Goal: Task Accomplishment & Management: Manage account settings

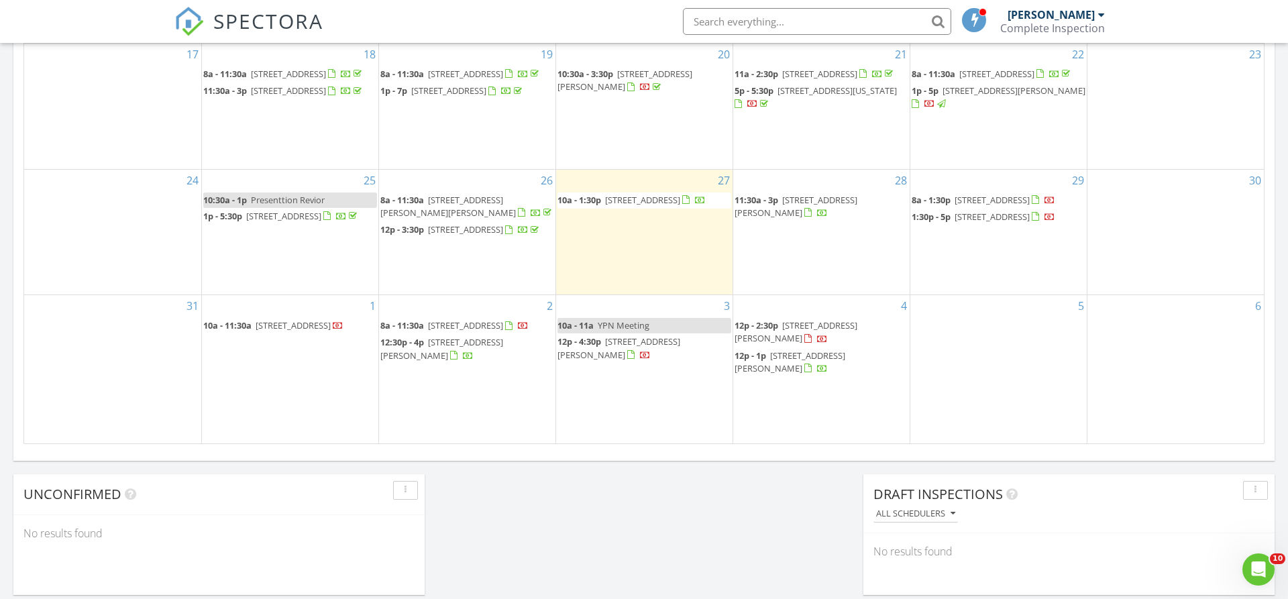
click at [998, 223] on span "1321 S Rome Ave, Republic 65738" at bounding box center [992, 217] width 75 height 12
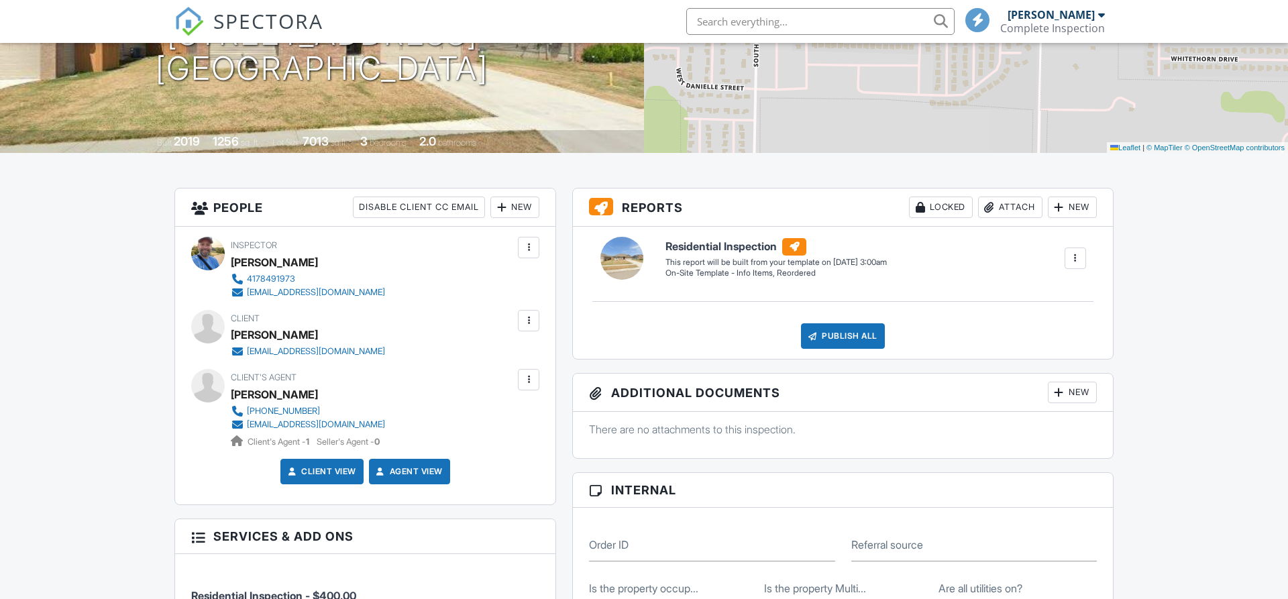
scroll to position [205, 0]
click at [536, 320] on div at bounding box center [528, 320] width 21 height 21
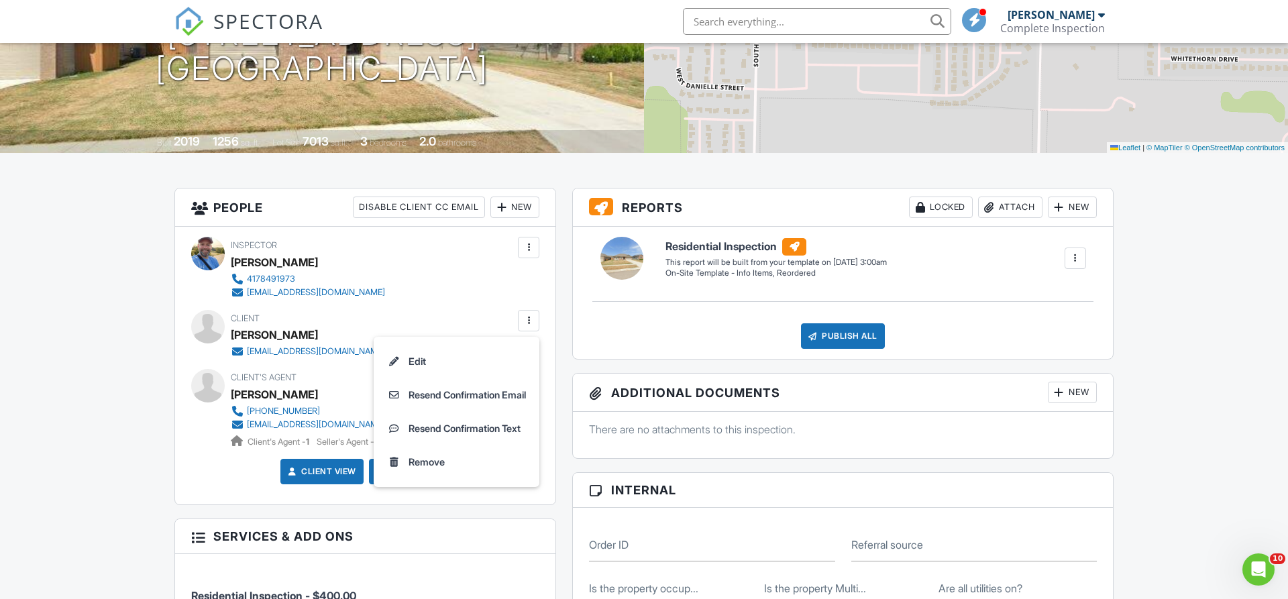
scroll to position [0, 0]
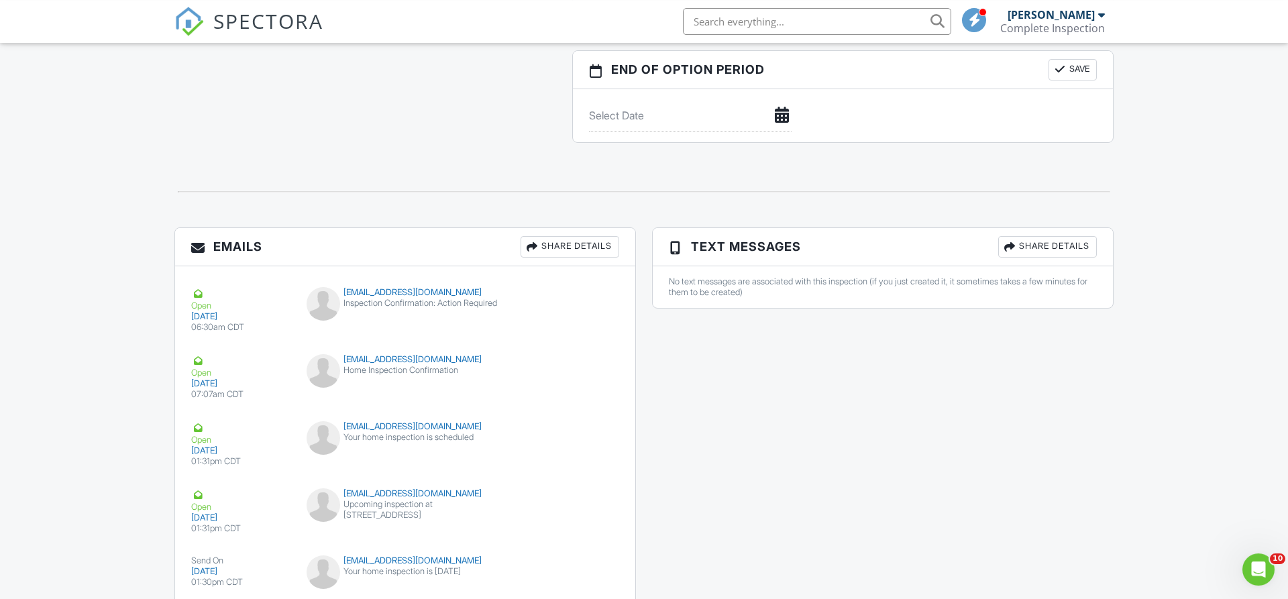
scroll to position [1553, 0]
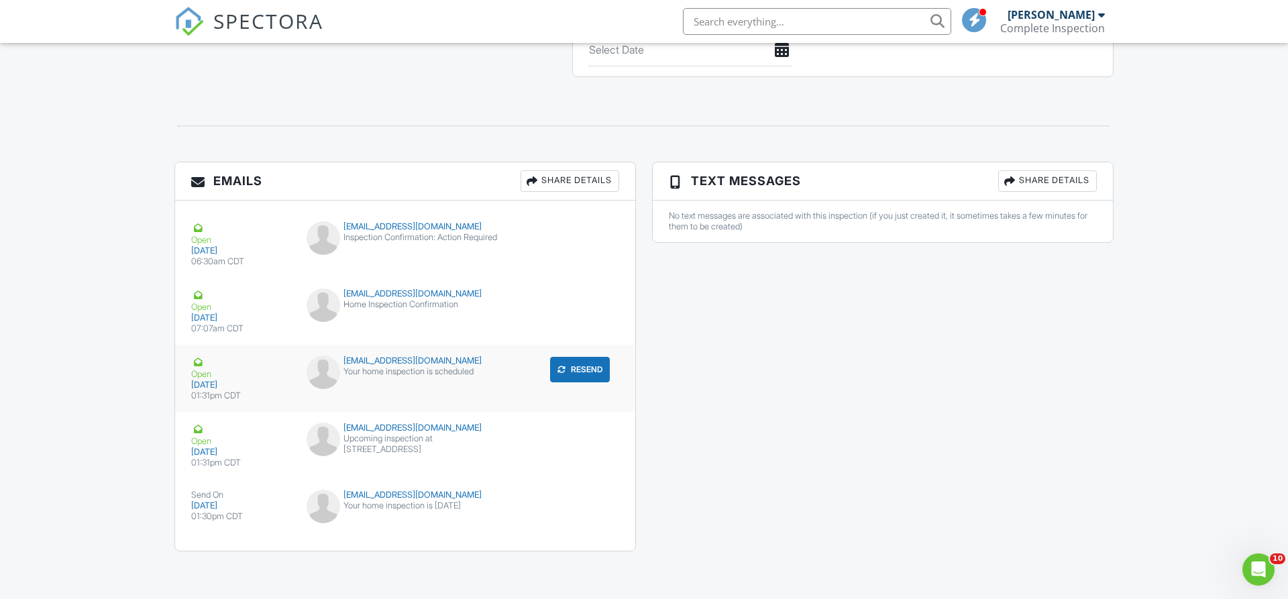
click at [392, 373] on div "Your home inspection is scheduled" at bounding box center [406, 371] width 198 height 11
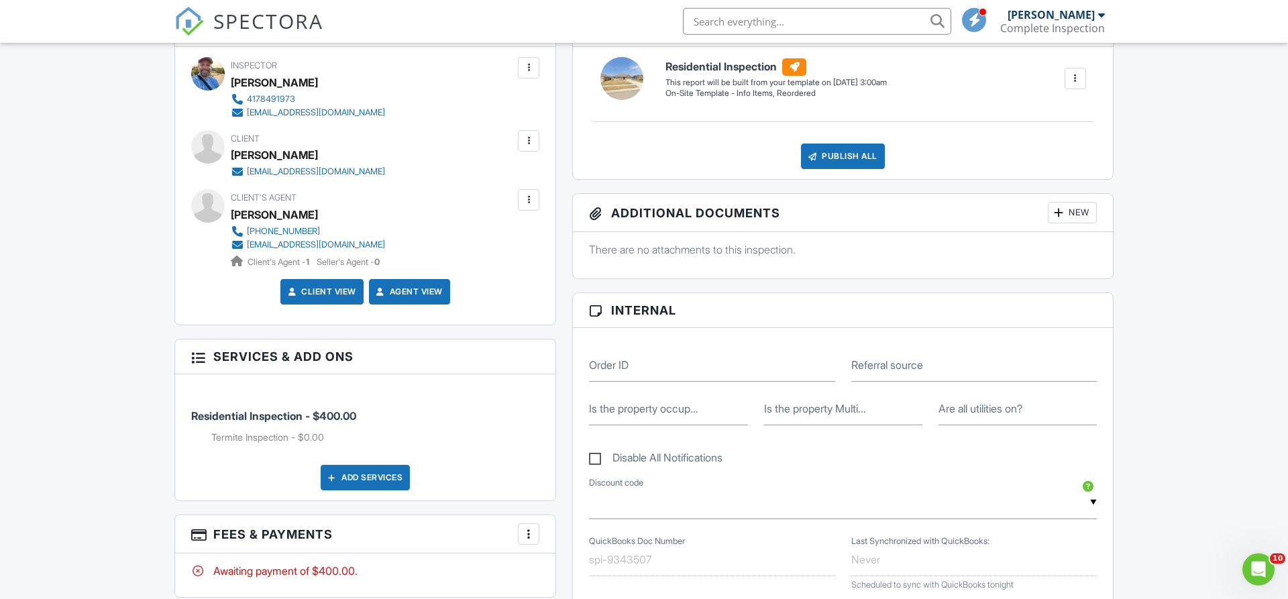
scroll to position [321, 0]
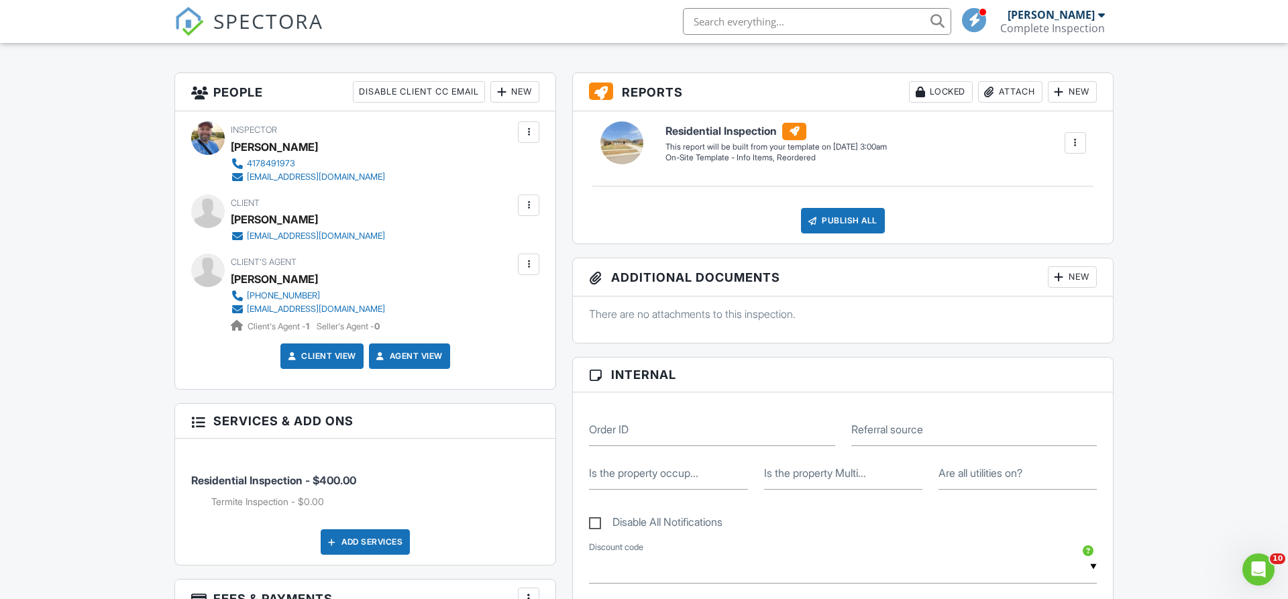
click at [520, 207] on div at bounding box center [528, 205] width 21 height 21
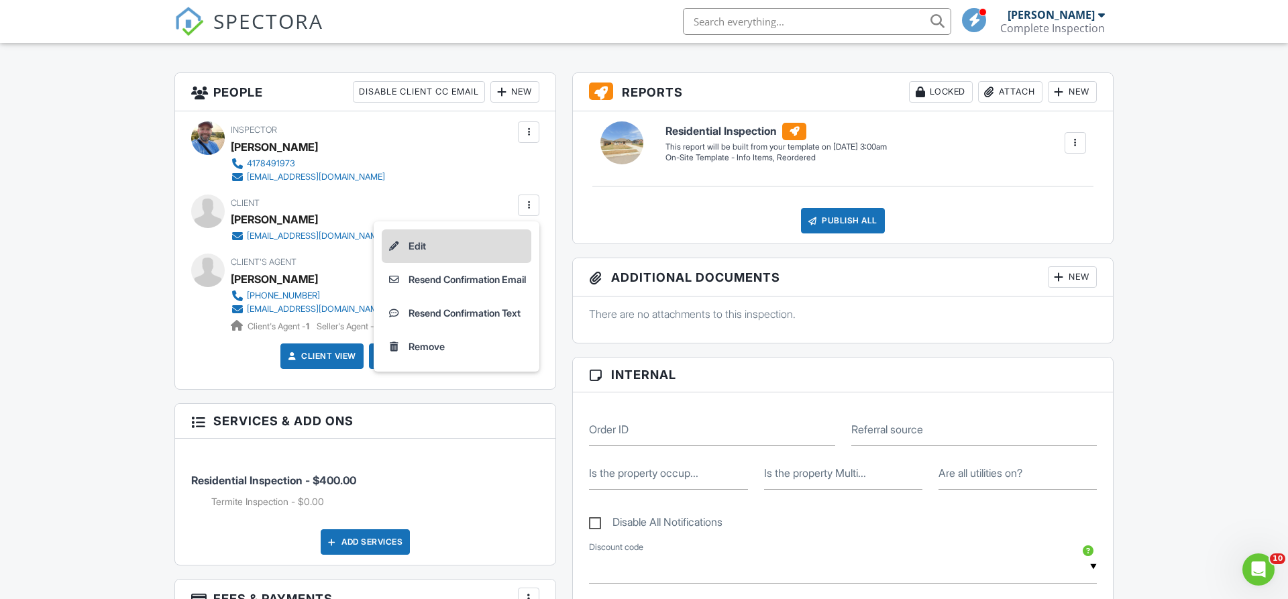
click at [408, 245] on li "Edit" at bounding box center [457, 246] width 150 height 34
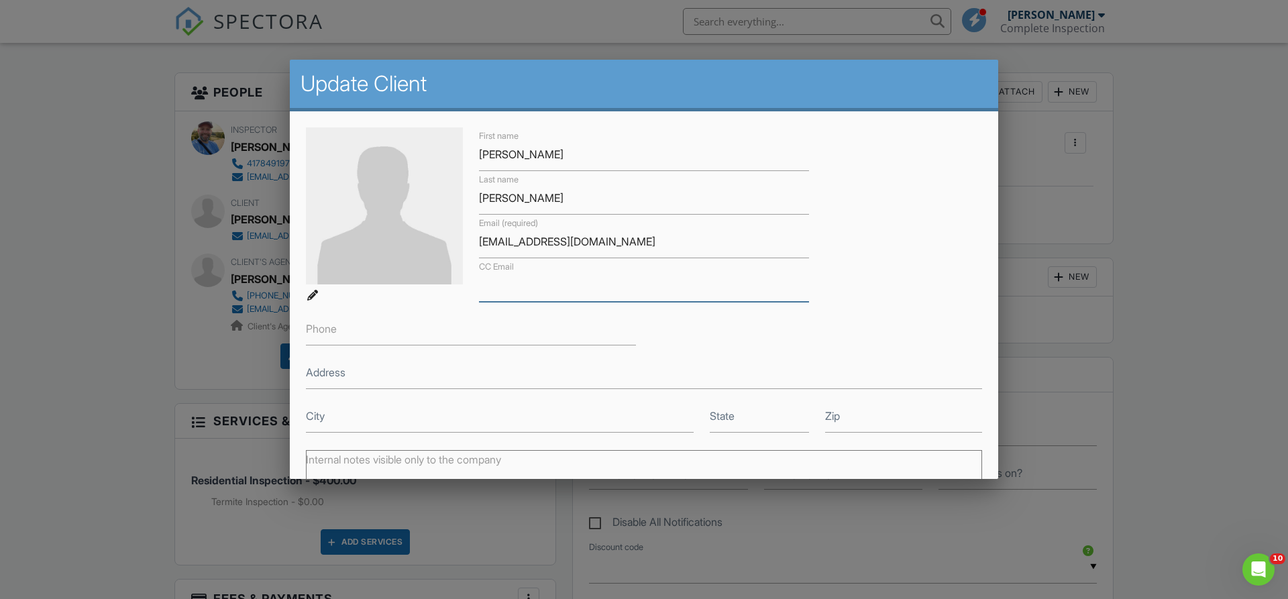
click at [540, 283] on input "CC Email" at bounding box center [644, 285] width 330 height 33
paste input "macy@cctc.llc"
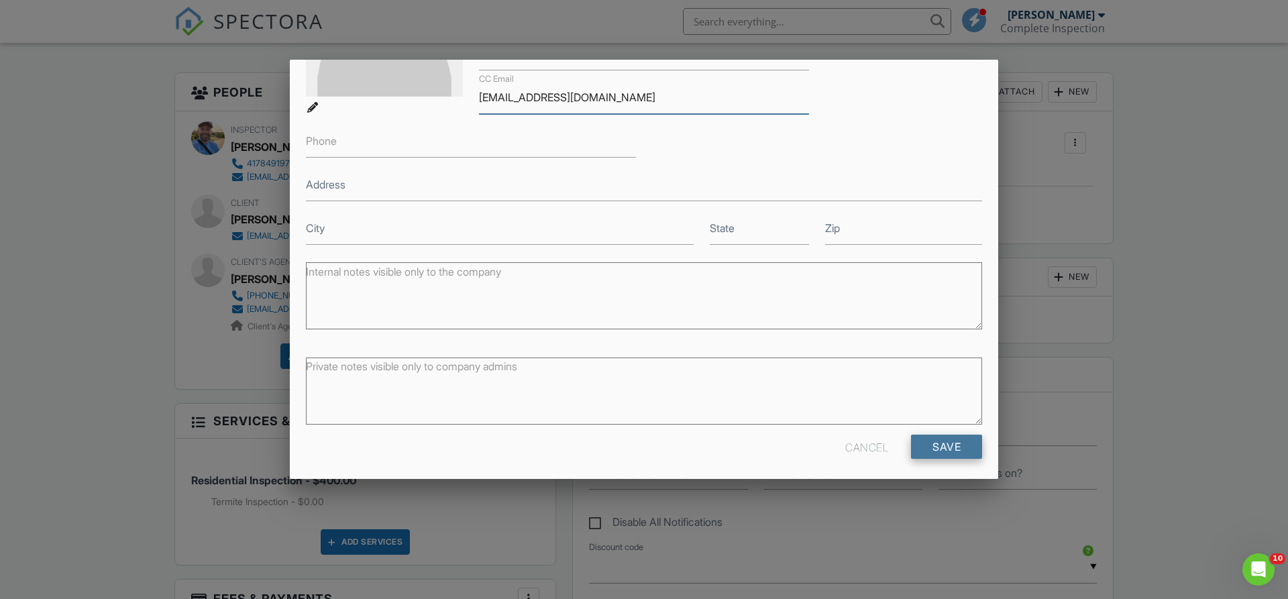
type input "macy@cctc.llc"
click at [966, 446] on input "Save" at bounding box center [946, 447] width 71 height 24
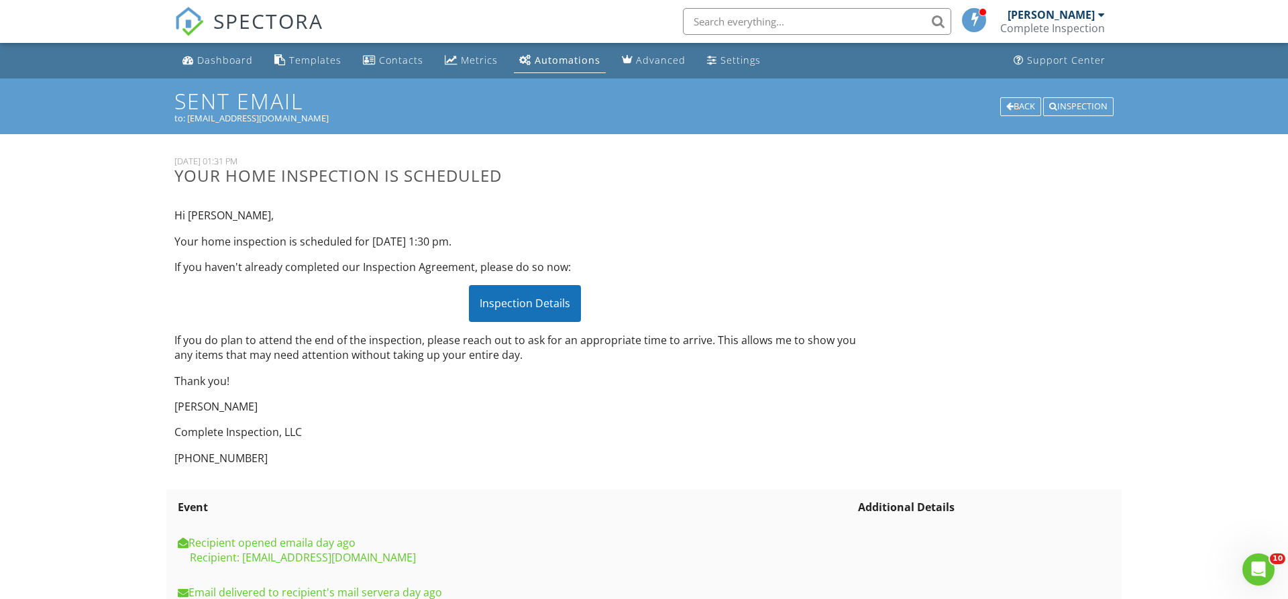
click at [291, 21] on span "SPECTORA" at bounding box center [268, 21] width 110 height 28
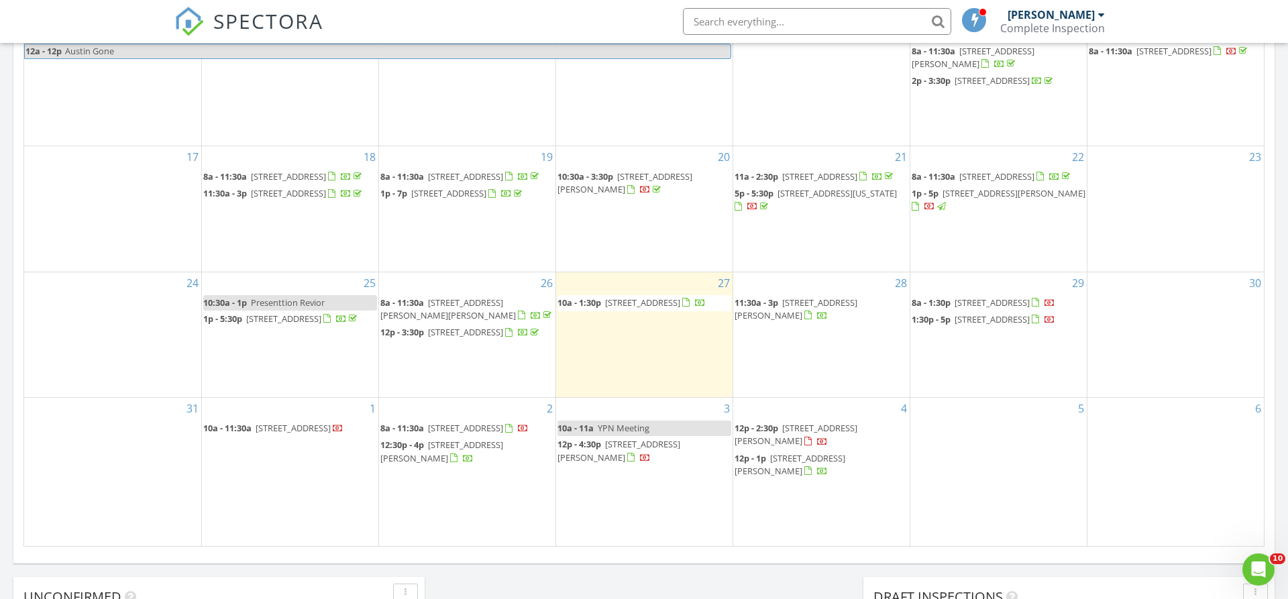
scroll to position [411, 0]
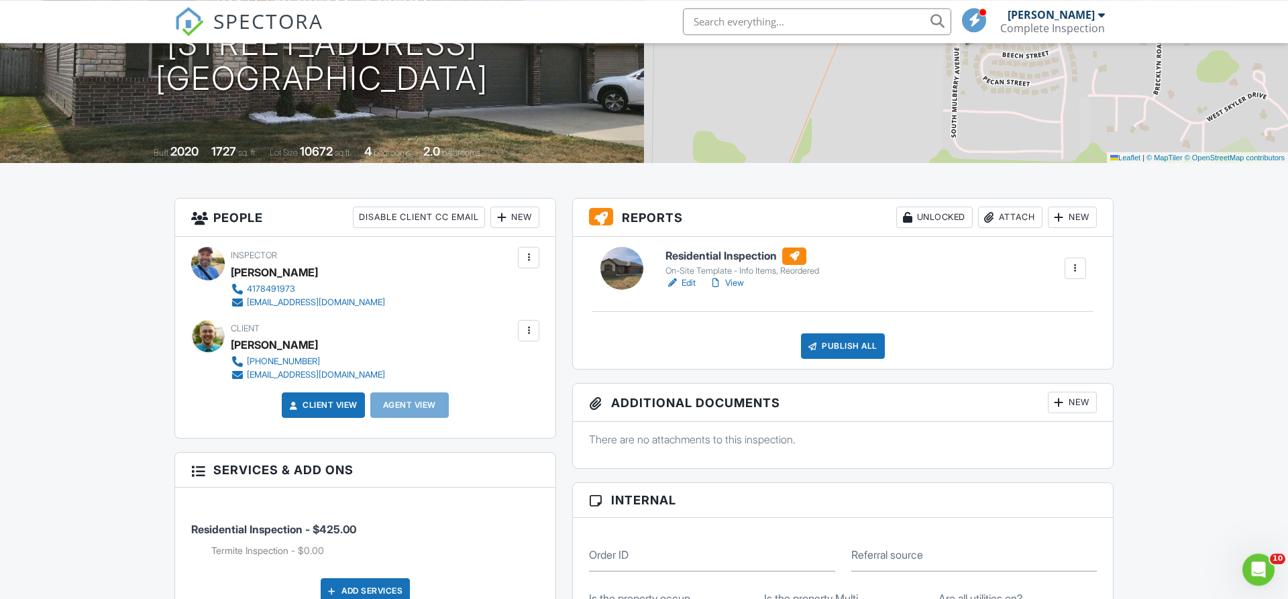
scroll to position [205, 0]
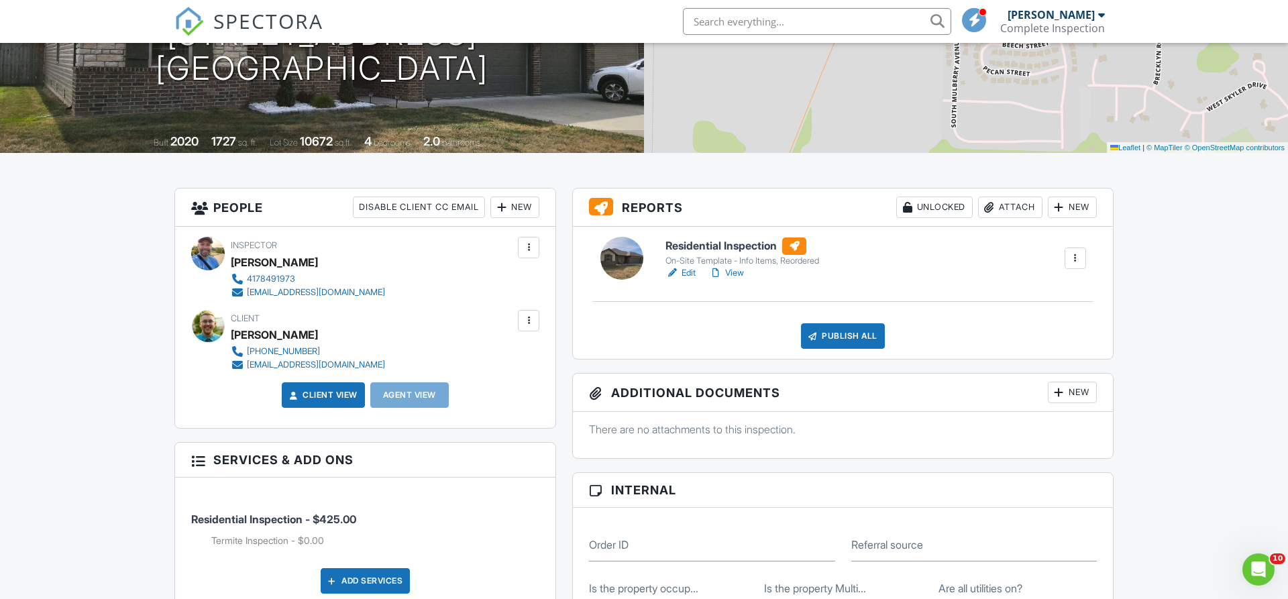
click at [1072, 387] on div "New" at bounding box center [1072, 392] width 49 height 21
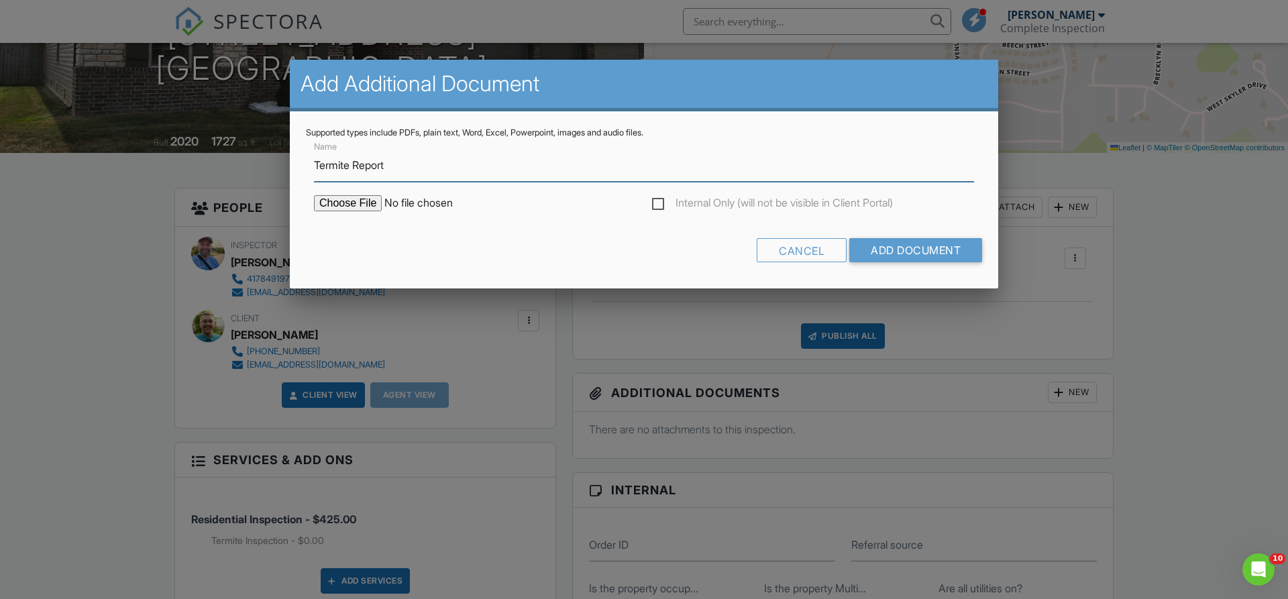
type input "Termite Report"
click at [338, 202] on input "file" at bounding box center [428, 203] width 228 height 16
type input "C:\fakepath\Termite Report 1224 S Mulberry Ave.pdf"
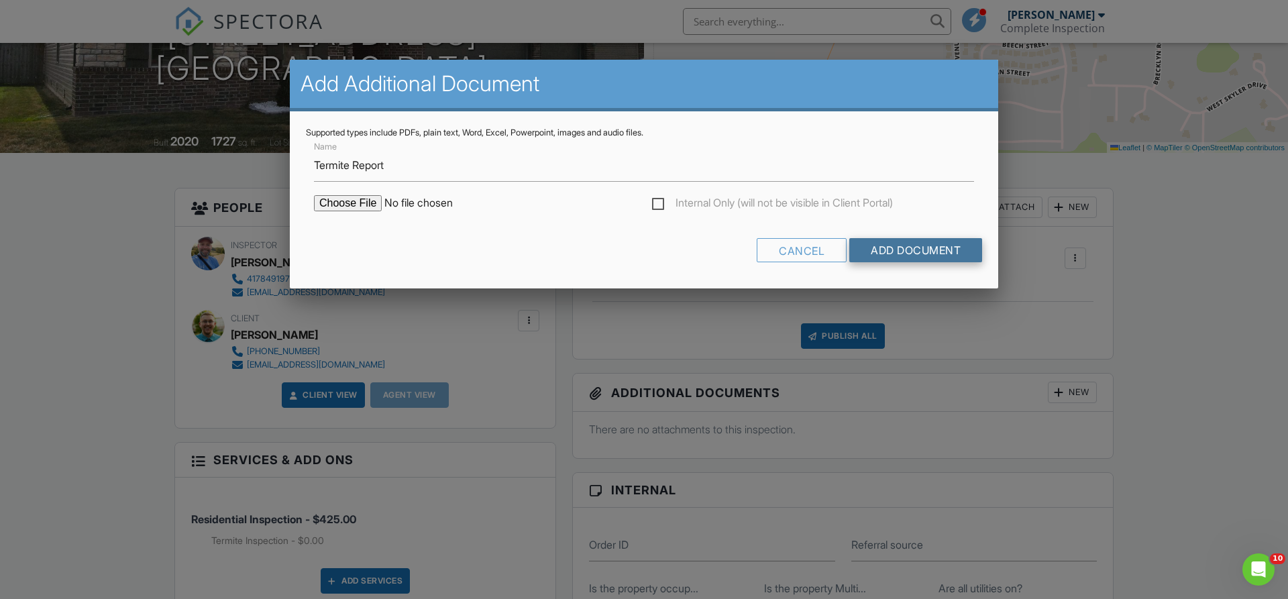
click at [868, 257] on input "Add Document" at bounding box center [916, 250] width 133 height 24
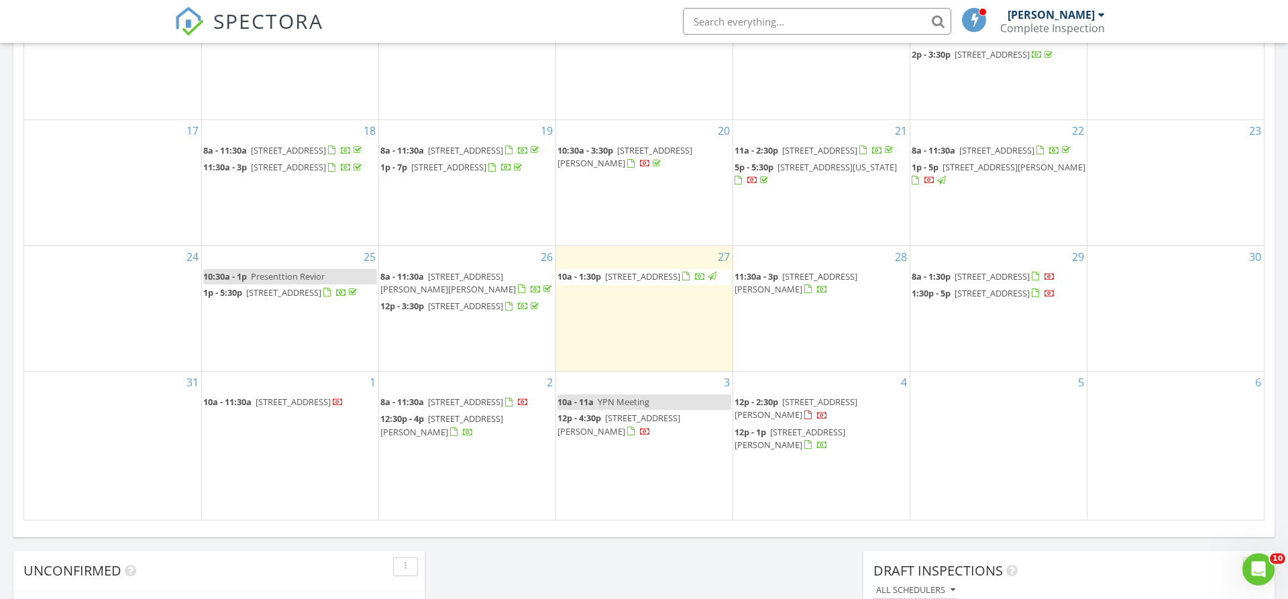
scroll to position [753, 0]
